Goal: Navigation & Orientation: Understand site structure

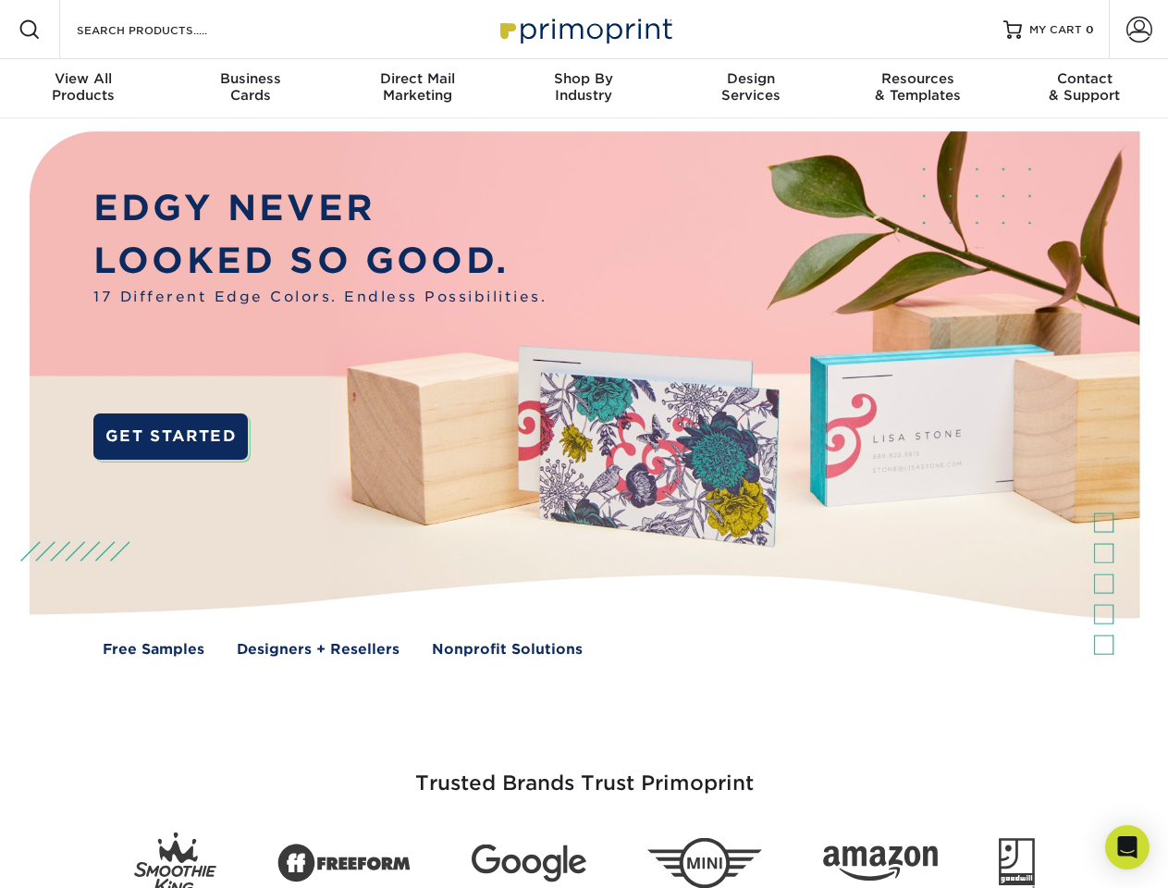
click at [584, 444] on img at bounding box center [584, 407] width 1156 height 578
click at [30, 30] on span at bounding box center [29, 29] width 22 height 22
click at [1139, 30] on span at bounding box center [1139, 30] width 26 height 26
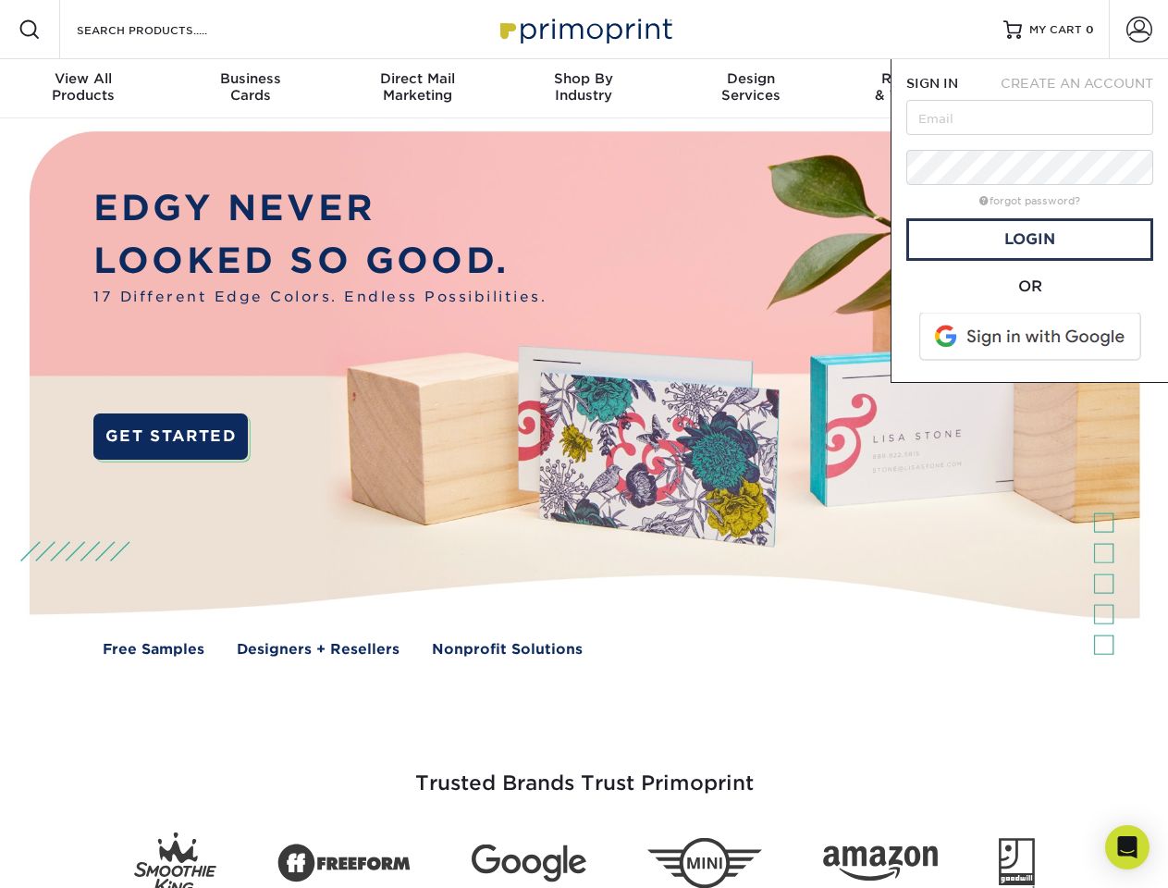
click at [83, 89] on div "View All Products" at bounding box center [83, 86] width 166 height 33
click at [250, 89] on div "Business Cards" at bounding box center [249, 86] width 166 height 33
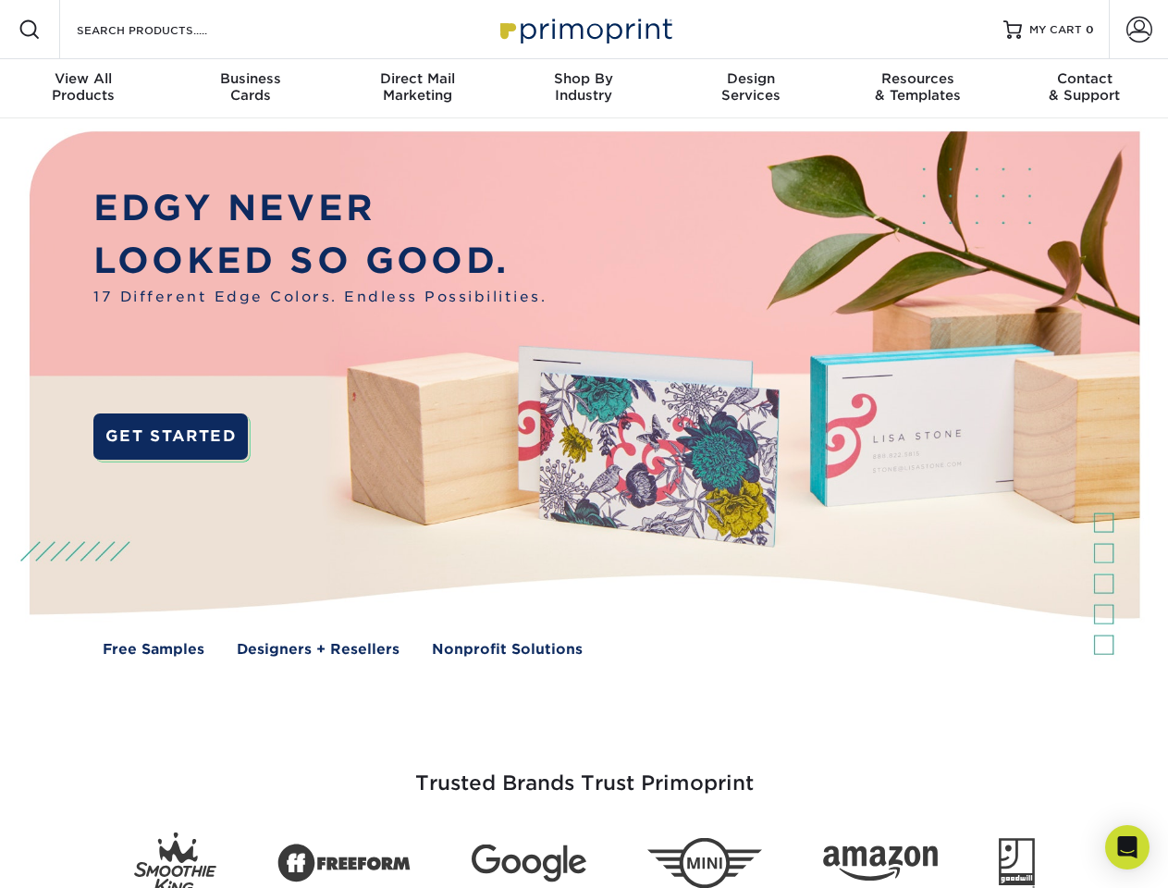
click at [417, 89] on div "Direct Mail Marketing" at bounding box center [417, 86] width 166 height 33
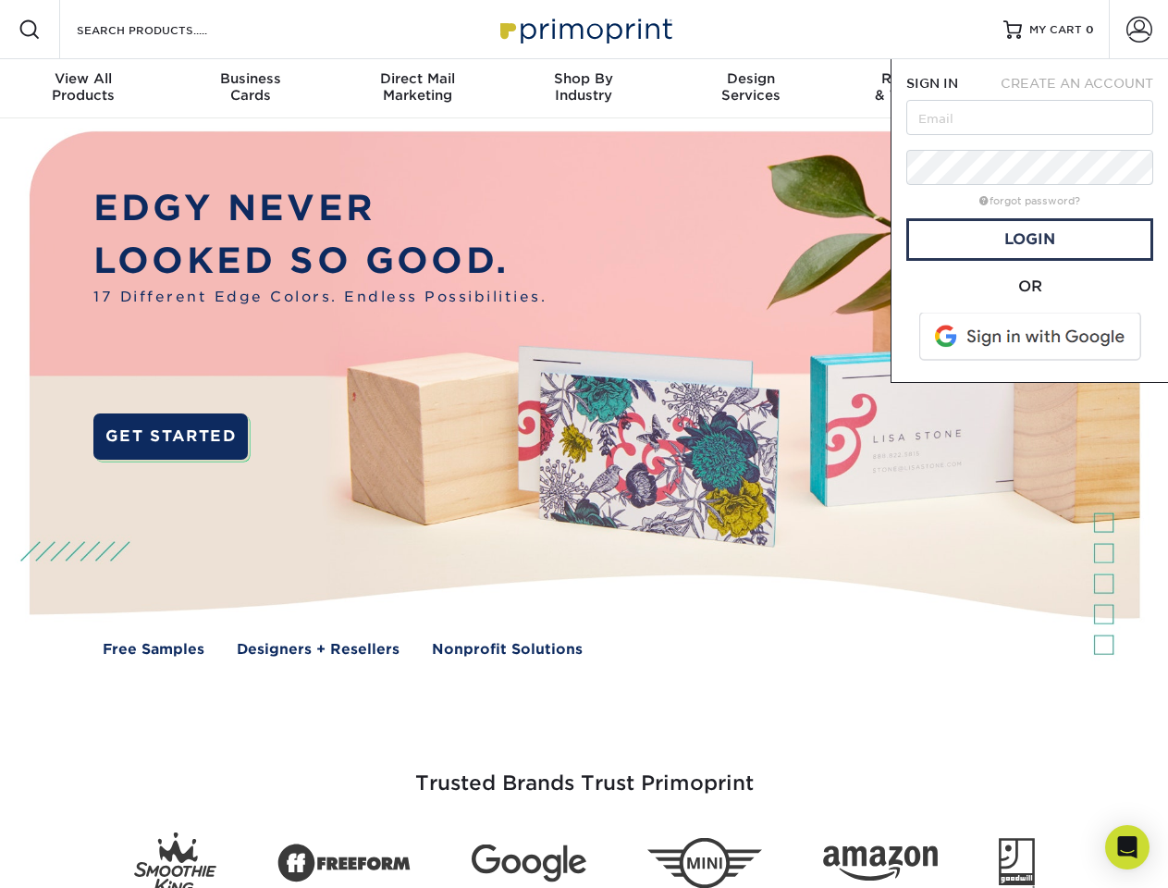
click at [584, 89] on div "Shop By Industry" at bounding box center [583, 86] width 166 height 33
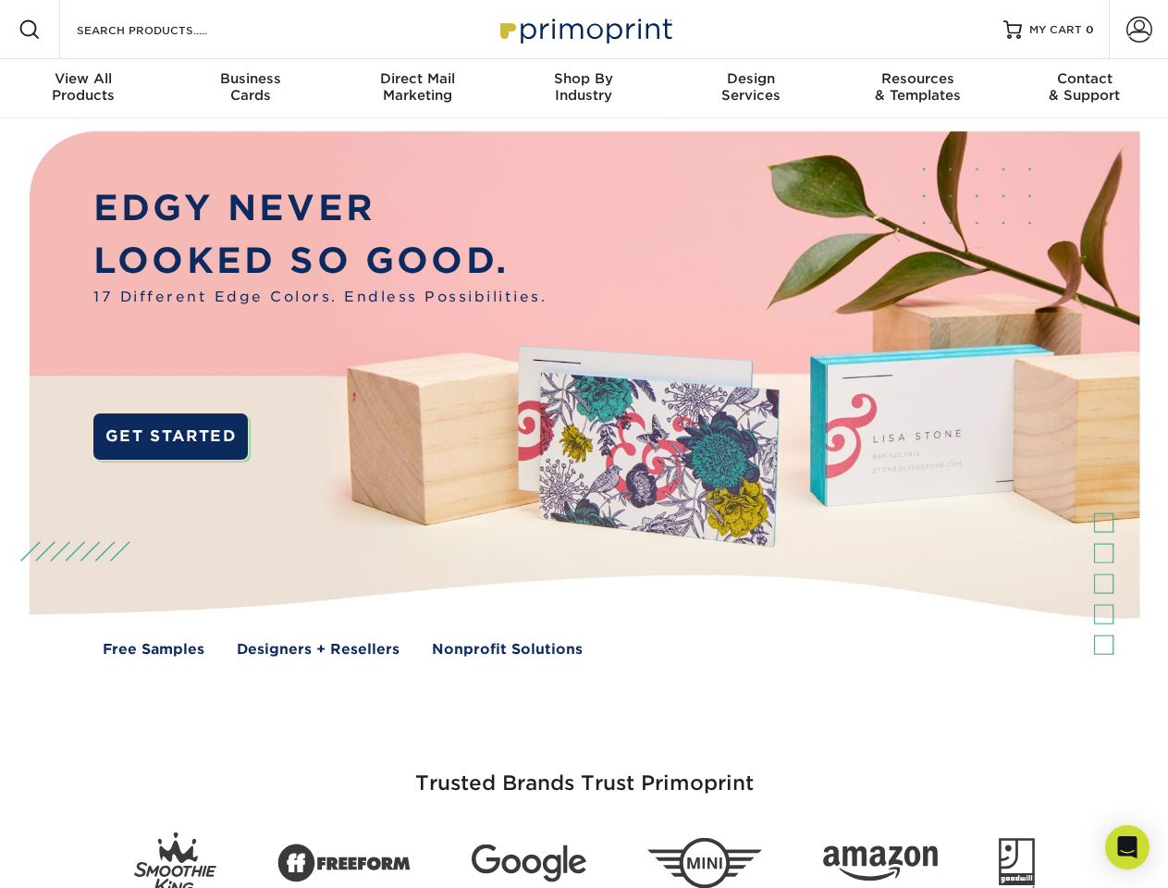
click at [751, 89] on div "Design Services" at bounding box center [751, 86] width 166 height 33
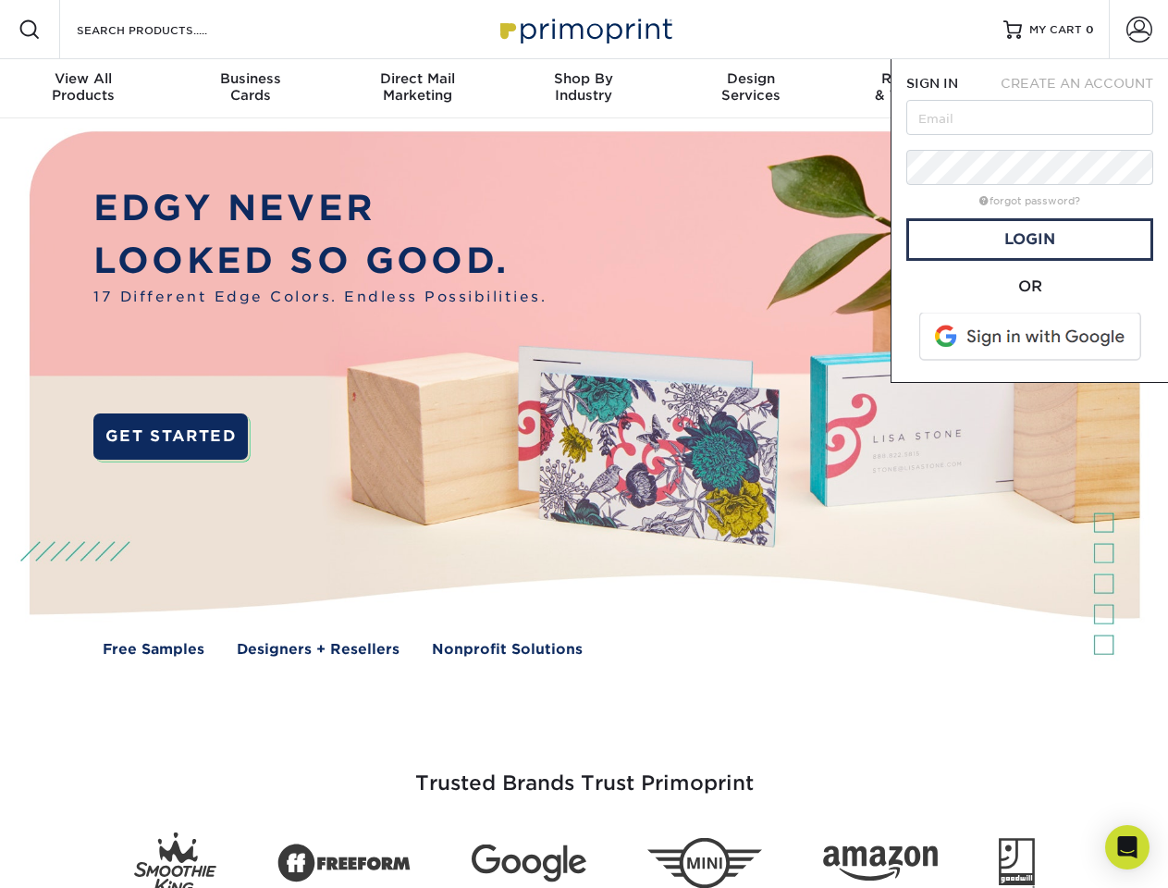
click at [917, 89] on span "SIGN IN" at bounding box center [932, 83] width 52 height 15
click at [1085, 89] on div "Contact & Support" at bounding box center [1085, 86] width 166 height 33
